Goal: Check status: Check status

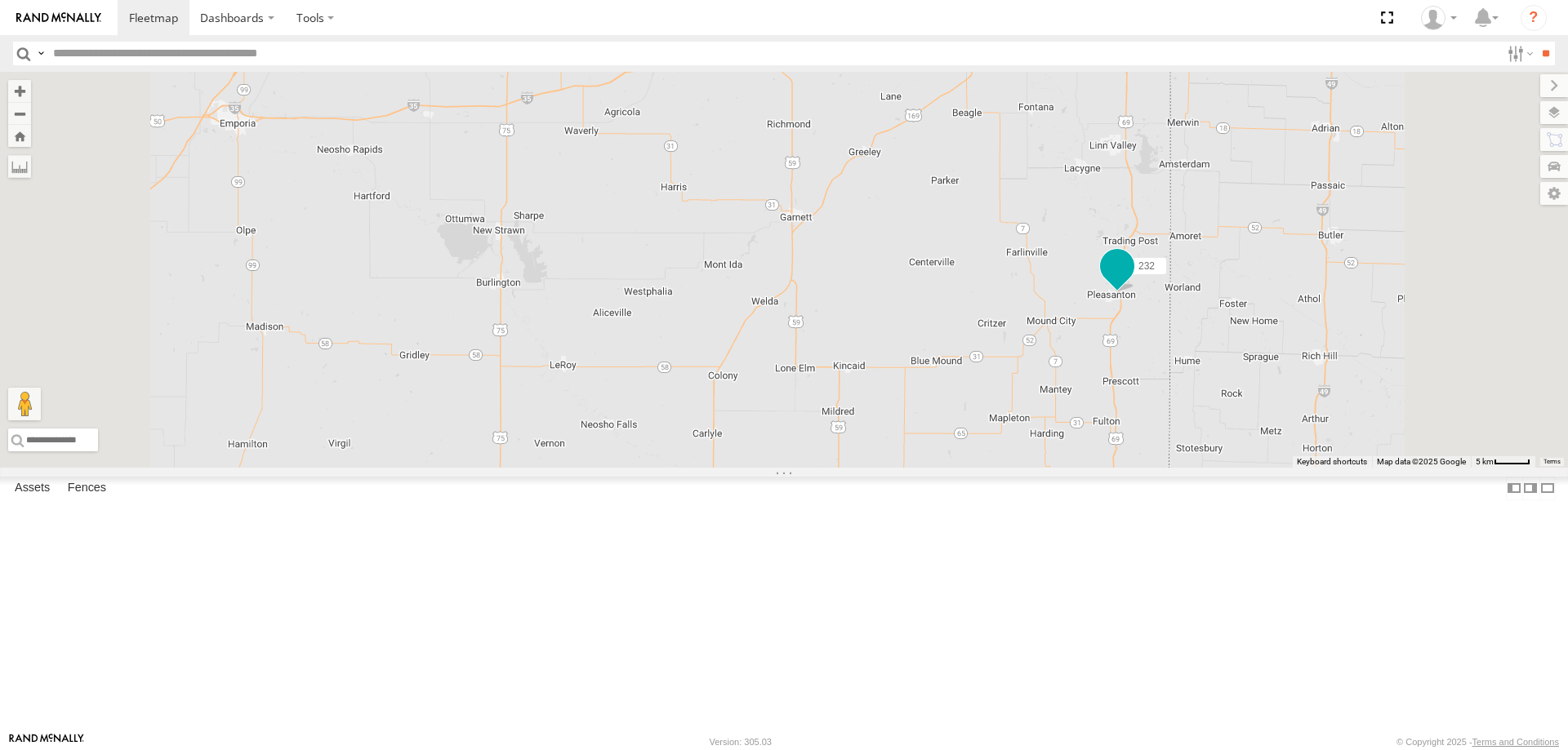
click at [1132, 280] on span at bounding box center [1117, 266] width 29 height 29
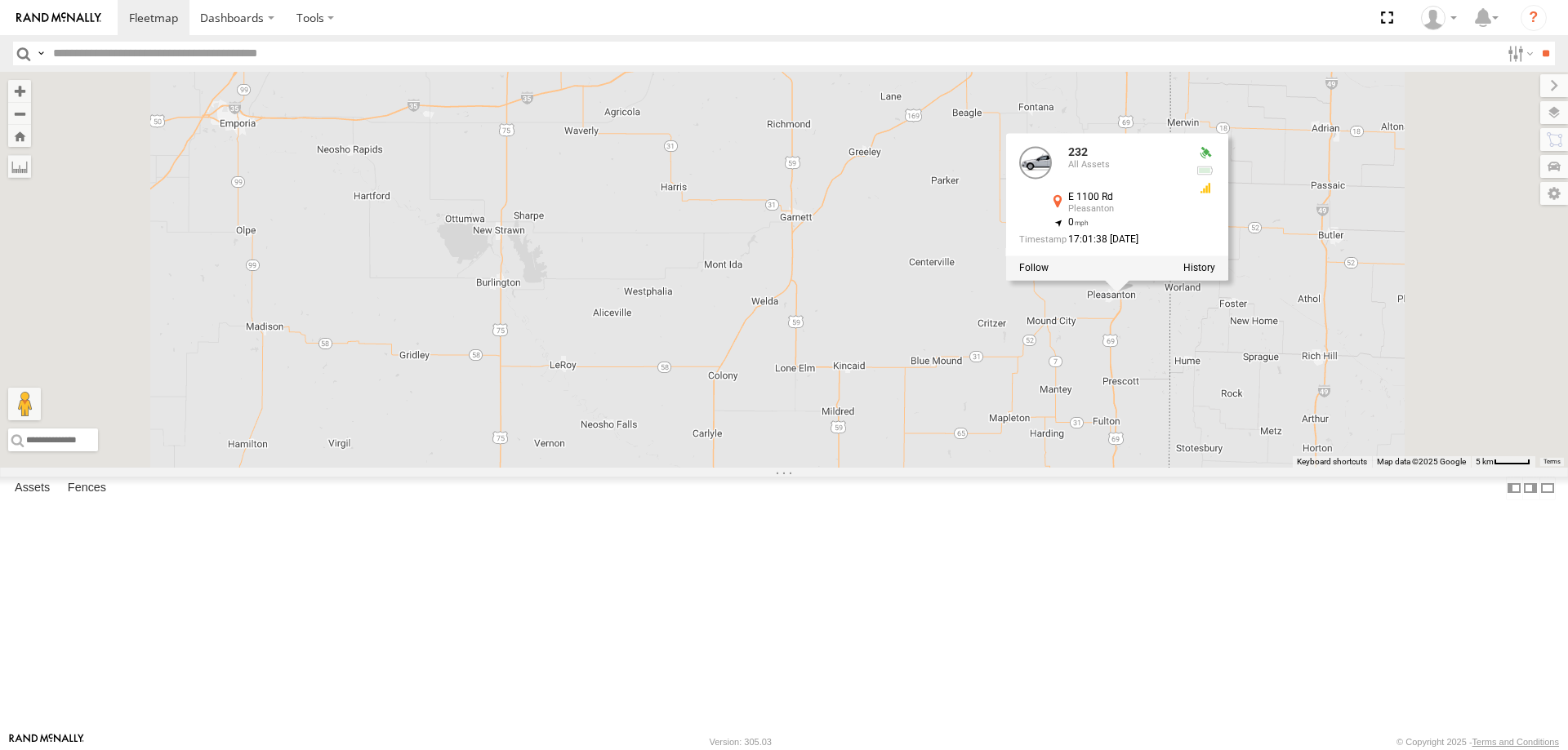
click at [1127, 389] on div "244 246 298 232 296 268 264 266 260 232 All Assets E [STREET_ADDRESS] , -94.702…" at bounding box center [784, 270] width 1568 height 396
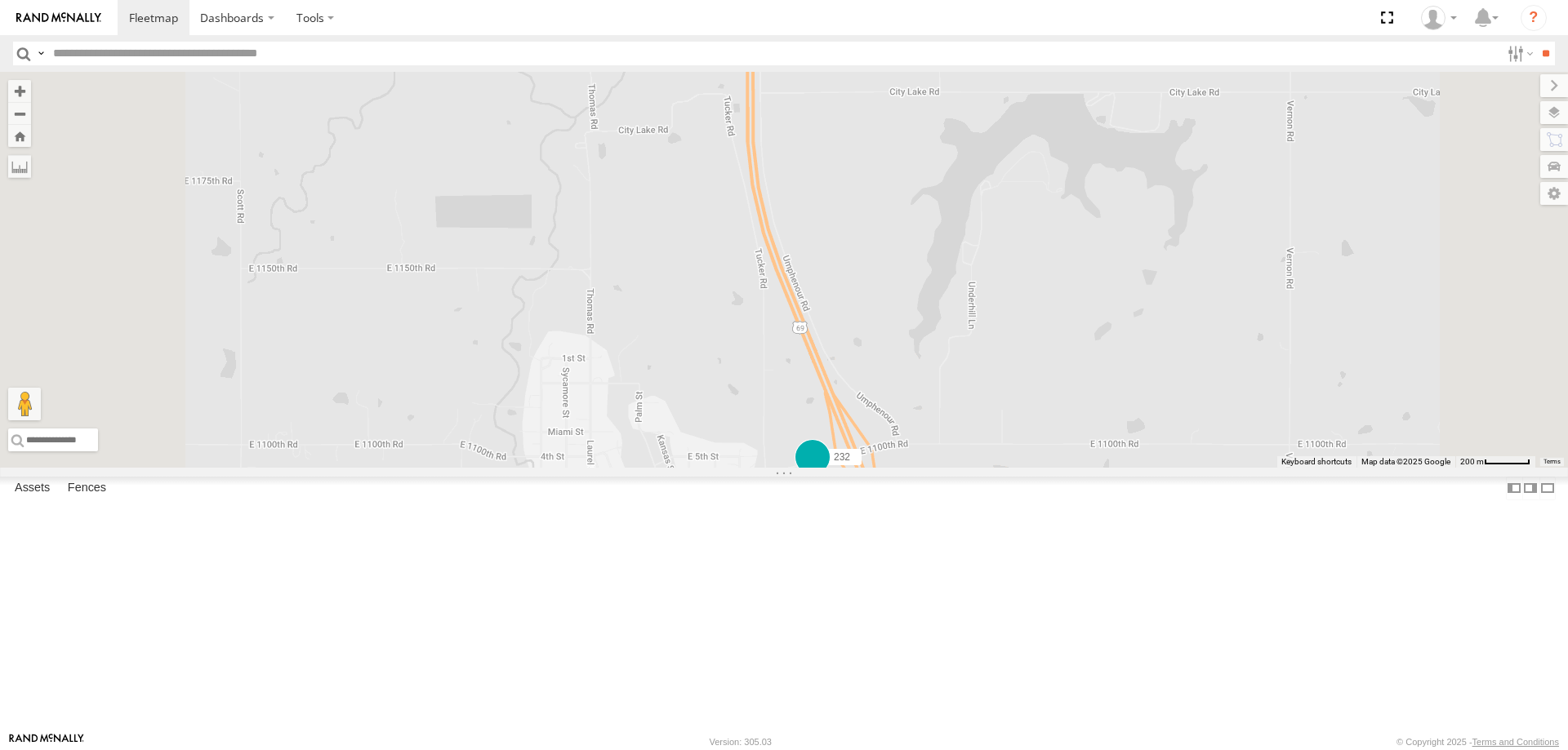
click at [827, 472] on span at bounding box center [812, 457] width 29 height 29
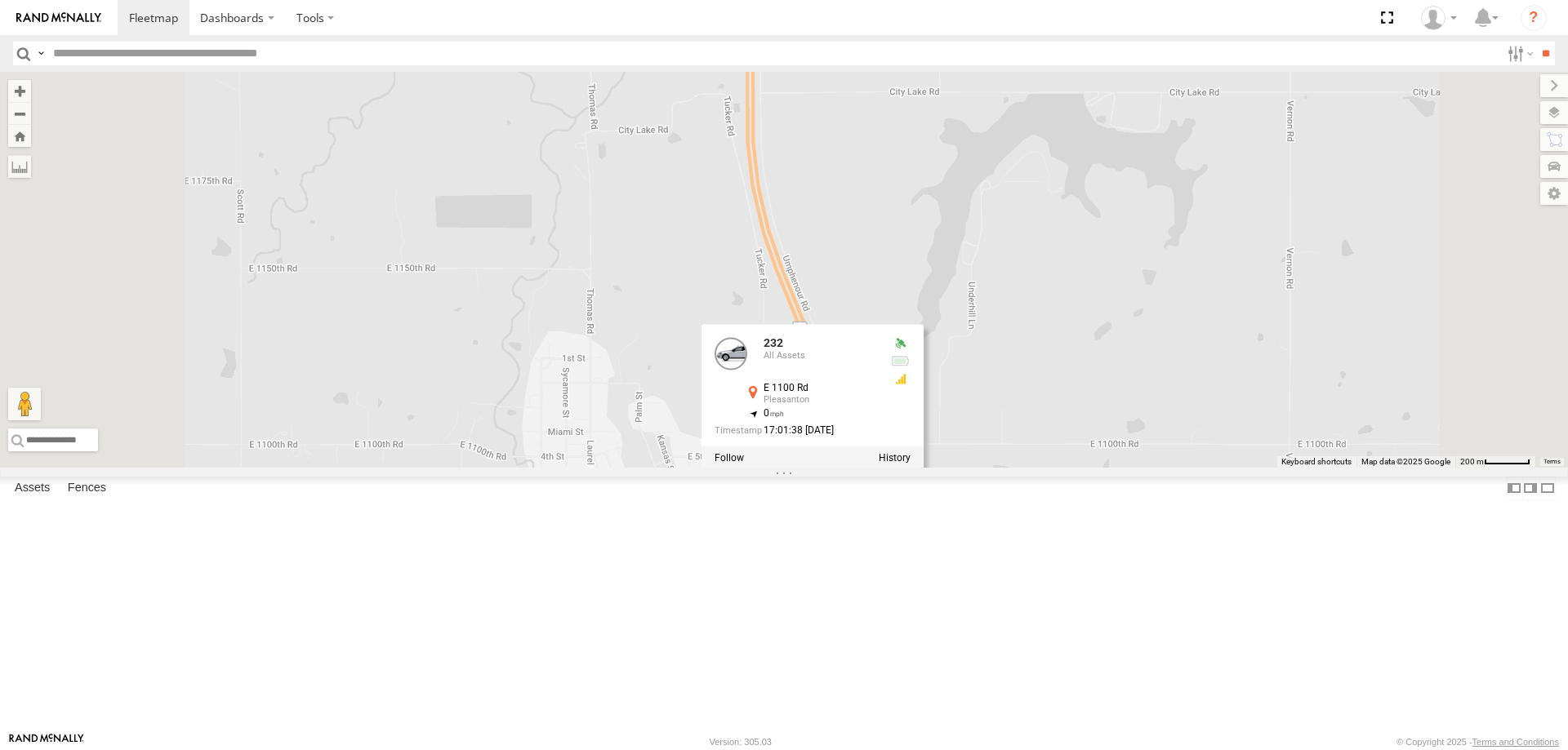
click at [1263, 468] on div "244 246 298 232 296 268 264 266 260 232 All Assets E [STREET_ADDRESS] , -94.702…" at bounding box center [784, 270] width 1568 height 396
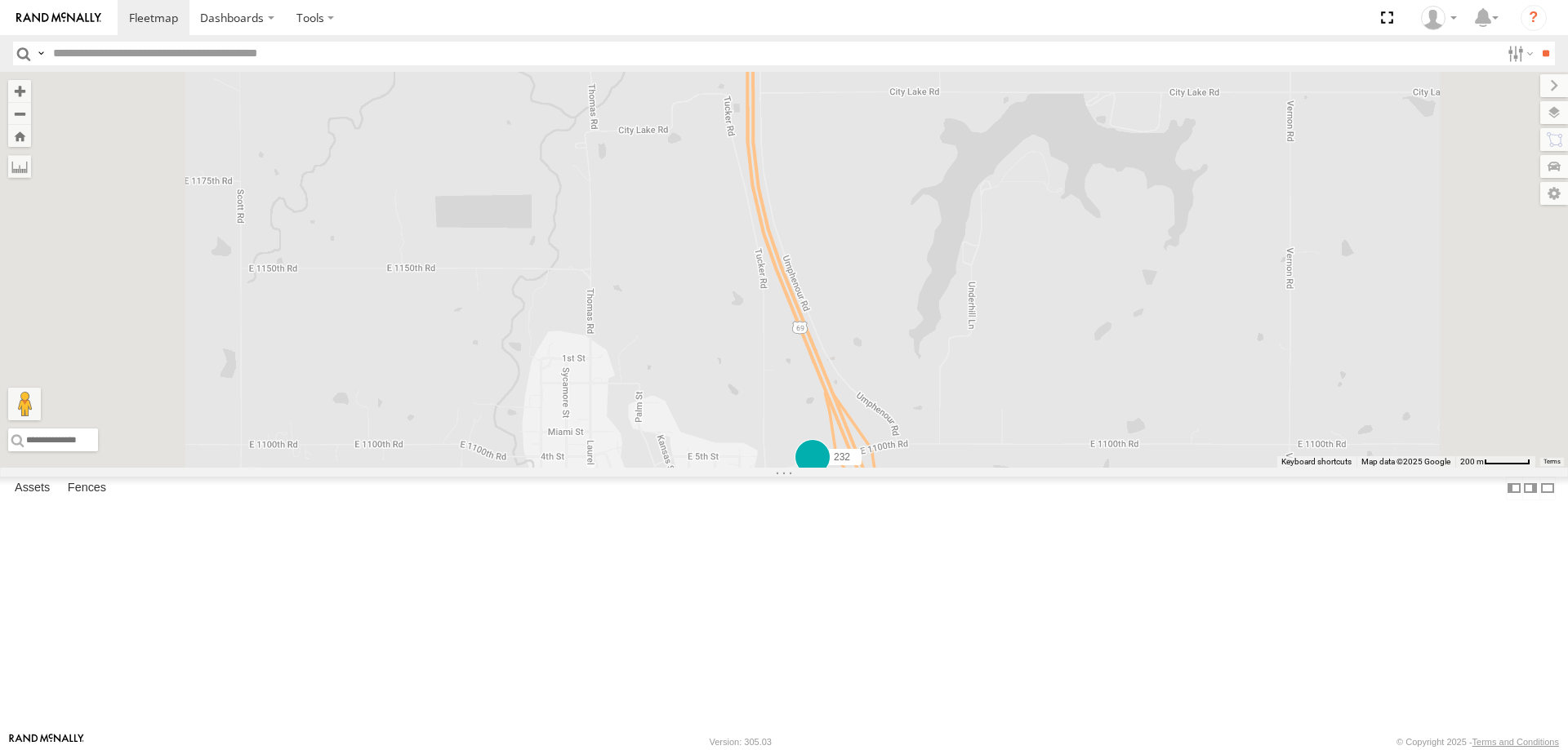
click at [827, 472] on span at bounding box center [812, 457] width 29 height 29
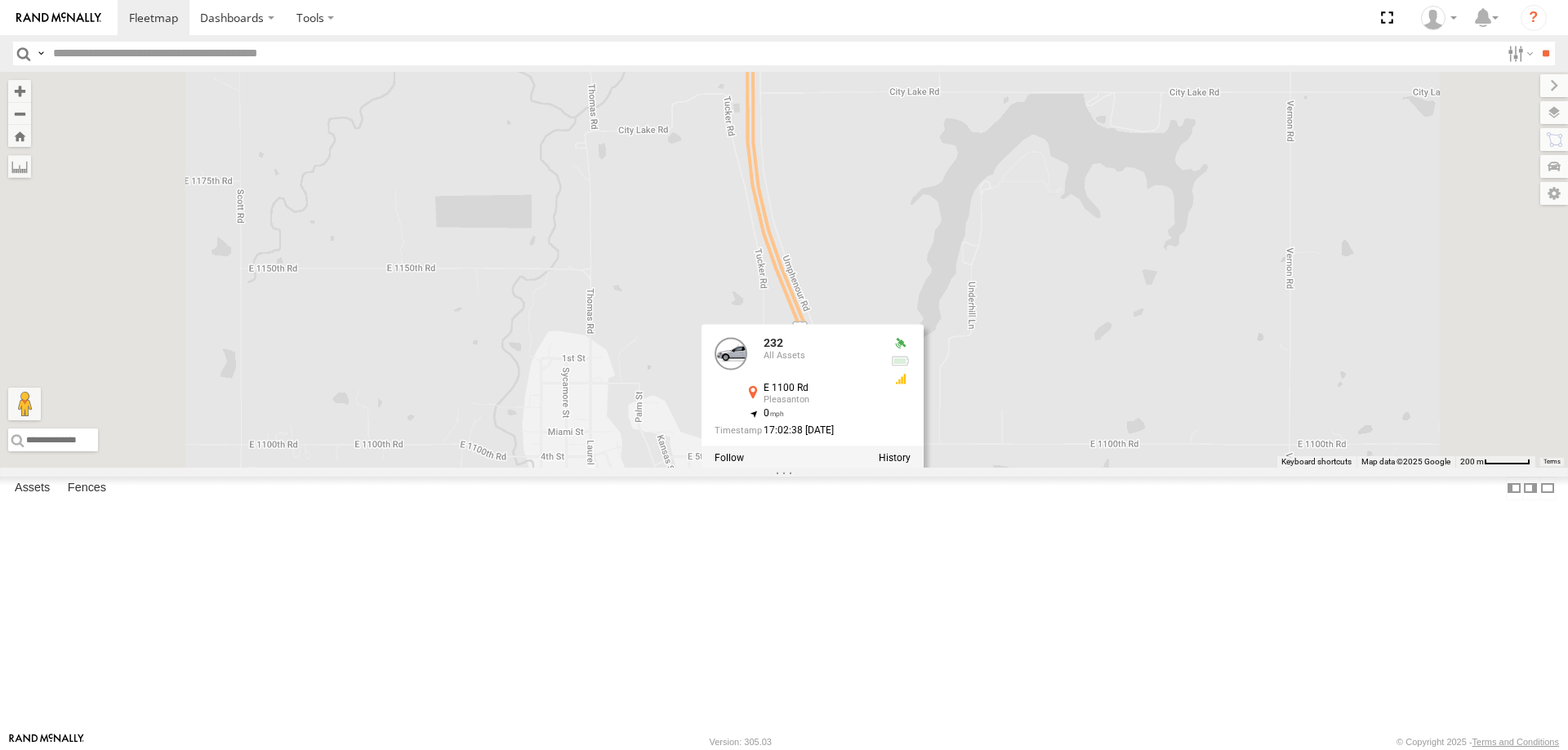
click at [801, 418] on div "244 246 298 232 296 268 264 266 260 232 All Assets E [STREET_ADDRESS] , -94.702…" at bounding box center [784, 270] width 1568 height 396
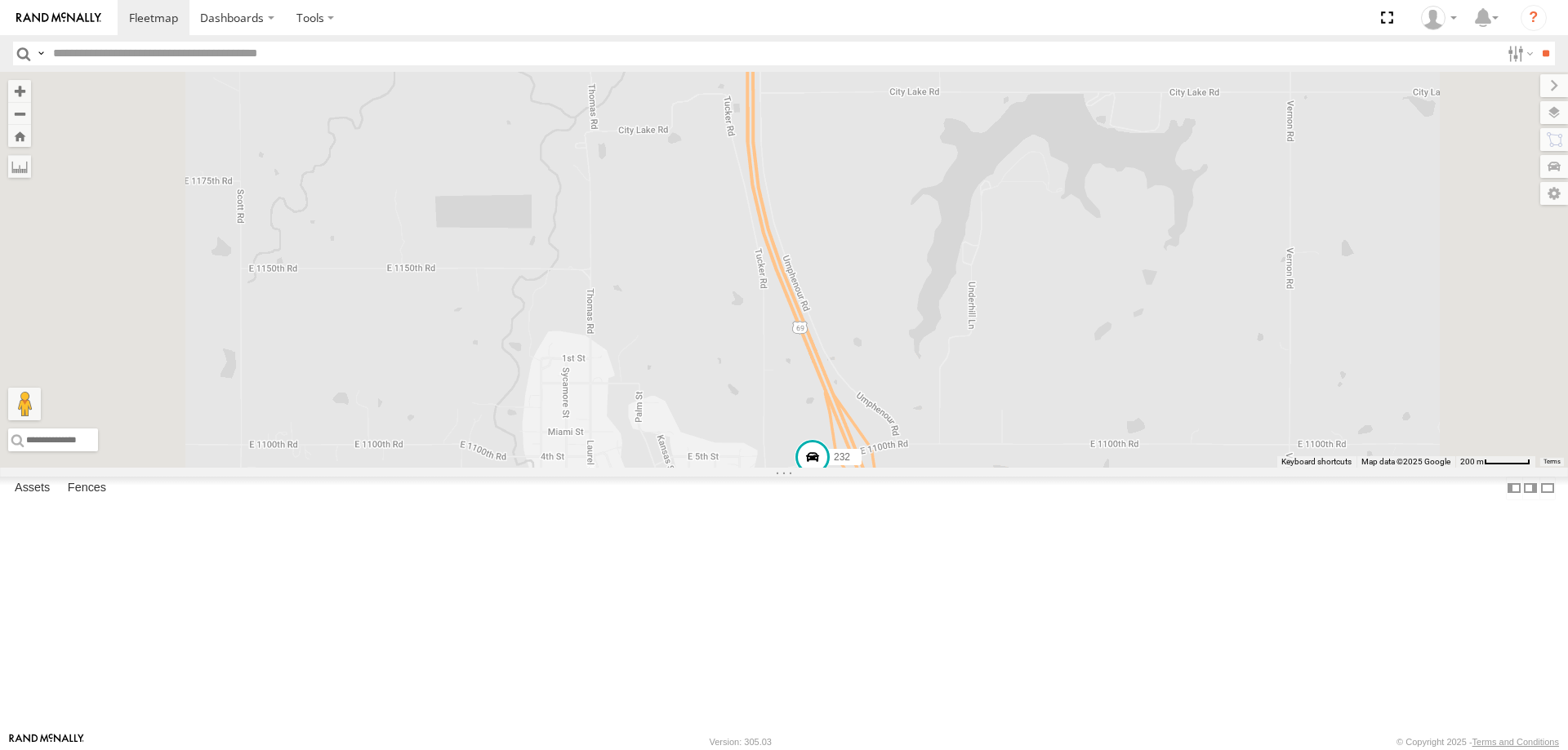
click at [0, 0] on div "264" at bounding box center [0, 0] width 0 height 0
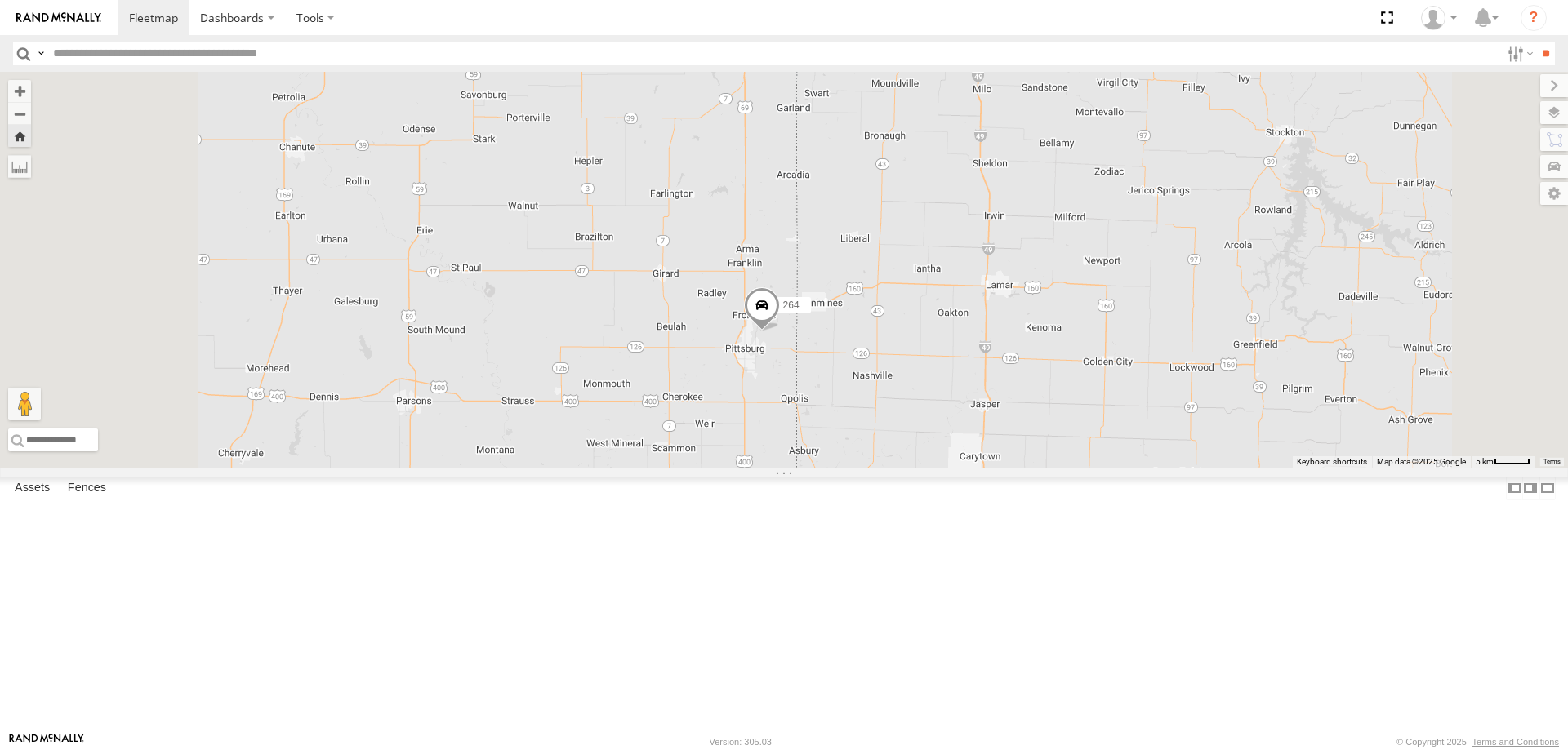
drag, startPoint x: 641, startPoint y: 587, endPoint x: 697, endPoint y: 505, distance: 99.3
click at [697, 468] on div "264" at bounding box center [784, 270] width 1568 height 396
